Goal: Check status: Check status

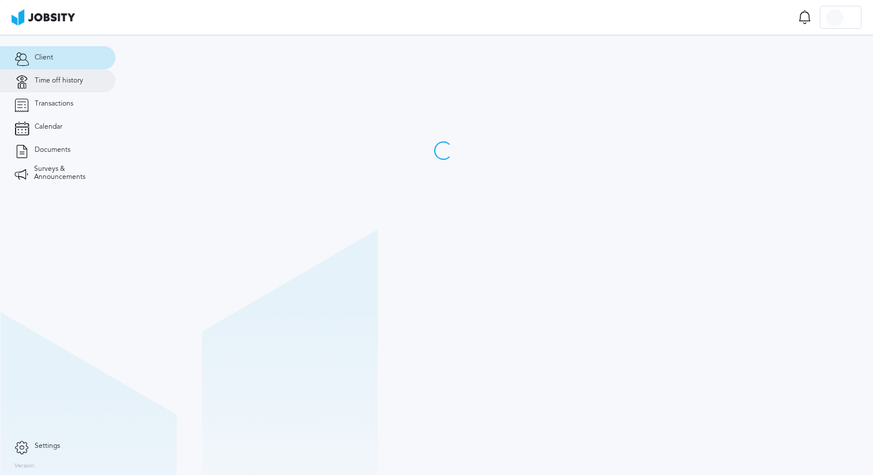
click at [84, 85] on link "Time off history" at bounding box center [58, 80] width 116 height 23
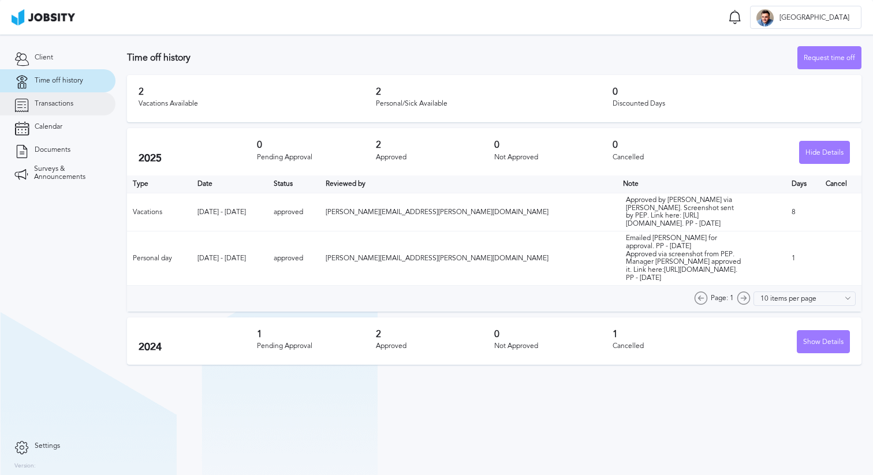
click at [81, 111] on link "Transactions" at bounding box center [58, 103] width 116 height 23
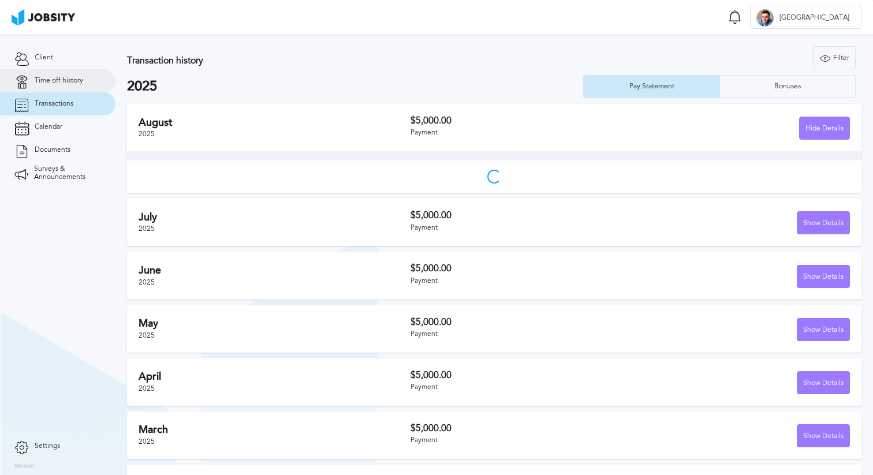
click at [93, 79] on link "Time off history" at bounding box center [58, 80] width 116 height 23
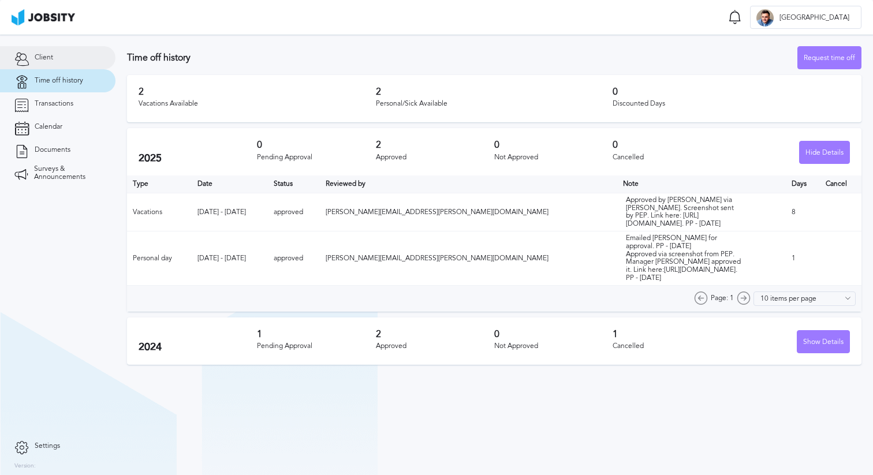
click at [76, 65] on link "Client" at bounding box center [58, 57] width 116 height 23
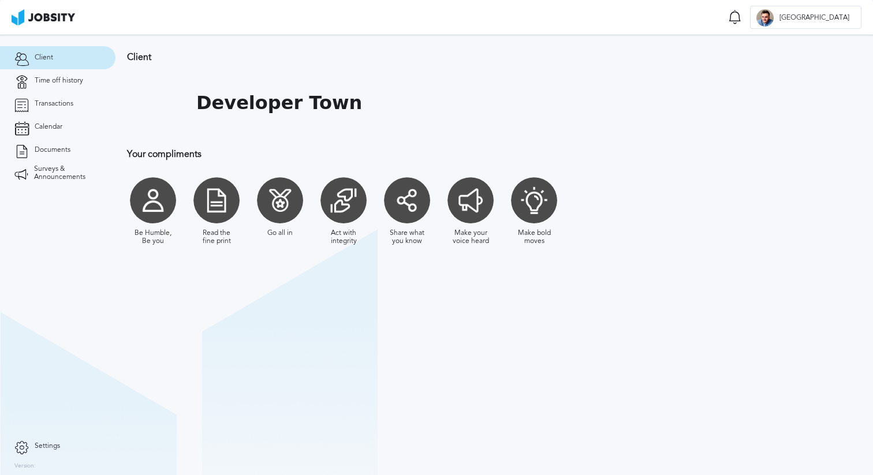
click at [76, 65] on link "Client" at bounding box center [58, 57] width 116 height 23
click at [50, 99] on link "Transactions" at bounding box center [58, 103] width 116 height 23
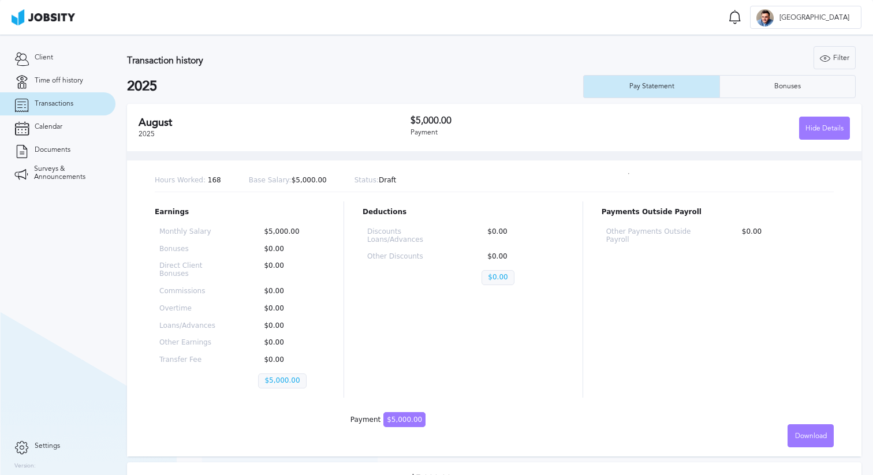
click at [484, 132] on div "Payment" at bounding box center [521, 133] width 220 height 8
click at [836, 126] on div "Hide Details" at bounding box center [825, 128] width 50 height 23
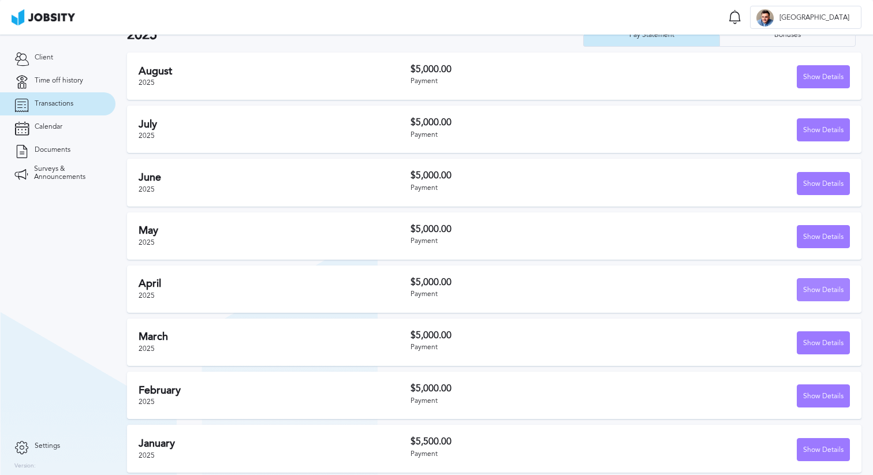
scroll to position [54, 0]
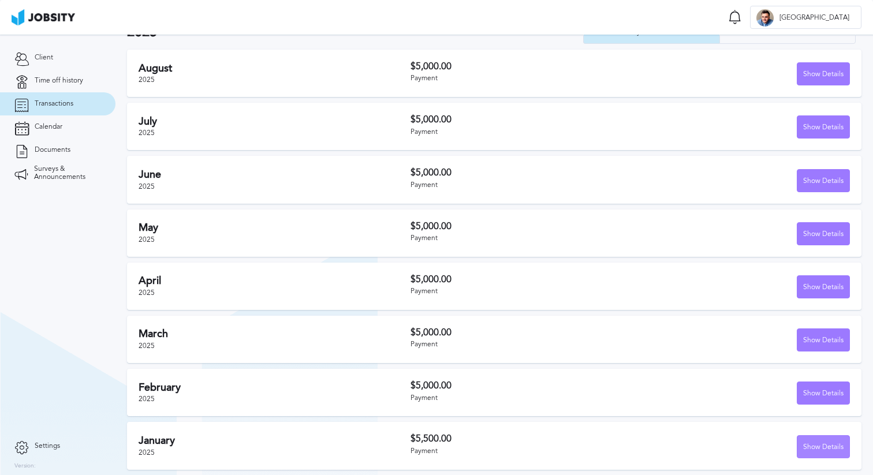
click at [834, 444] on div "Show Details" at bounding box center [824, 447] width 52 height 23
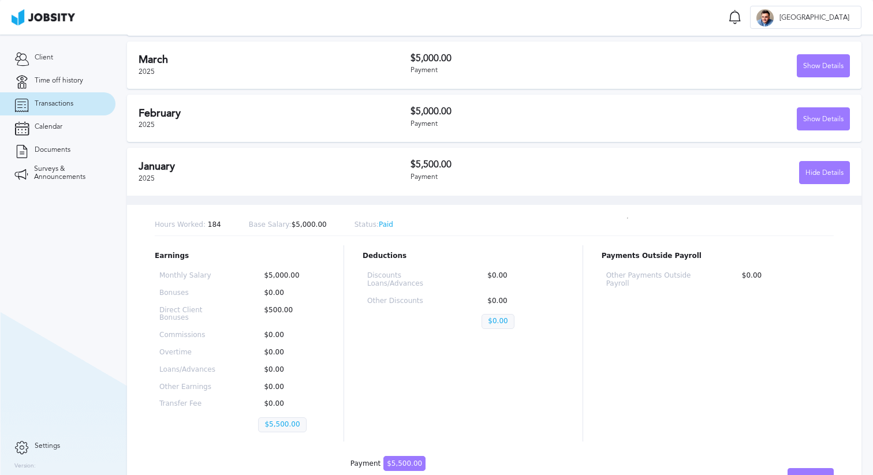
scroll to position [328, 0]
click at [845, 171] on div "Hide Details" at bounding box center [825, 174] width 50 height 23
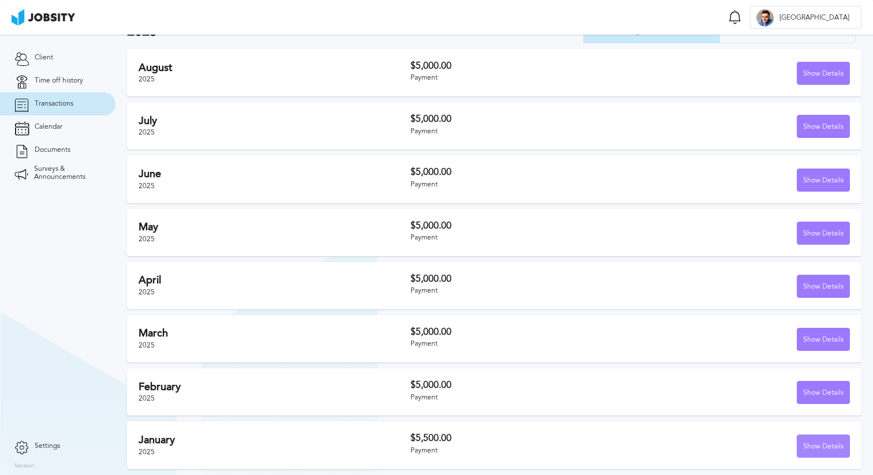
scroll to position [54, 0]
